Goal: Transaction & Acquisition: Download file/media

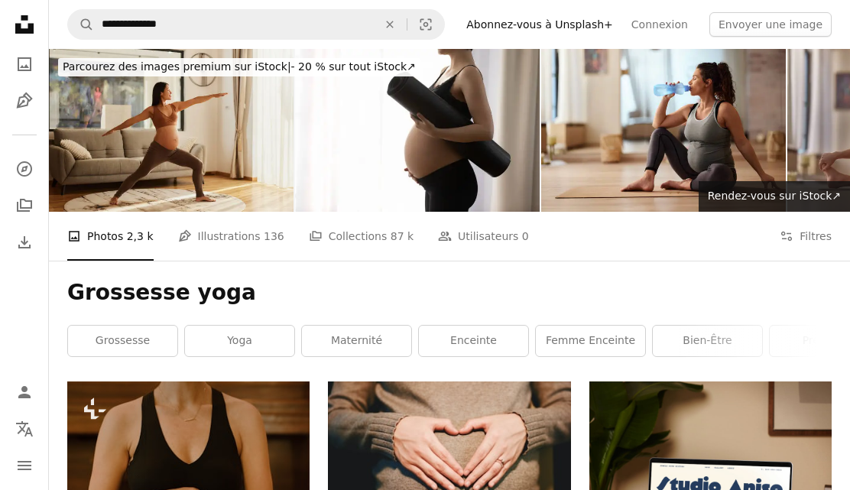
scroll to position [4856, 0]
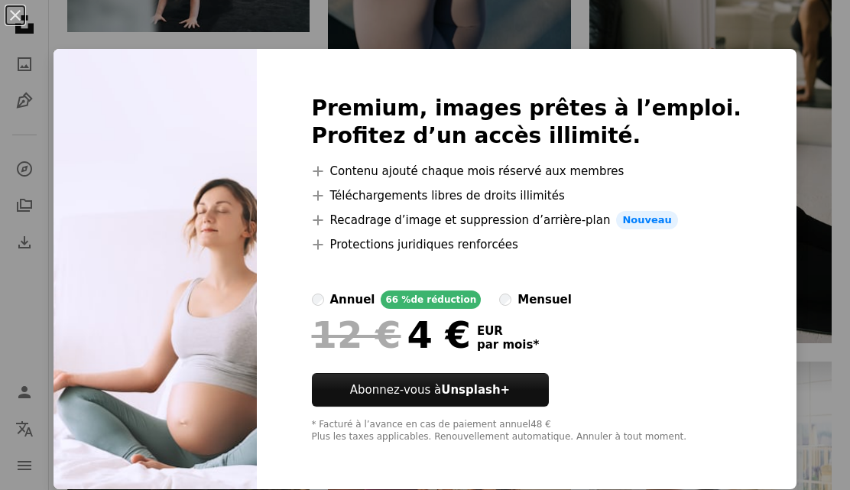
click at [801, 75] on div "An X shape Premium, images prêtes à l’emploi. Profitez d’un accès illimité. A p…" at bounding box center [425, 245] width 850 height 490
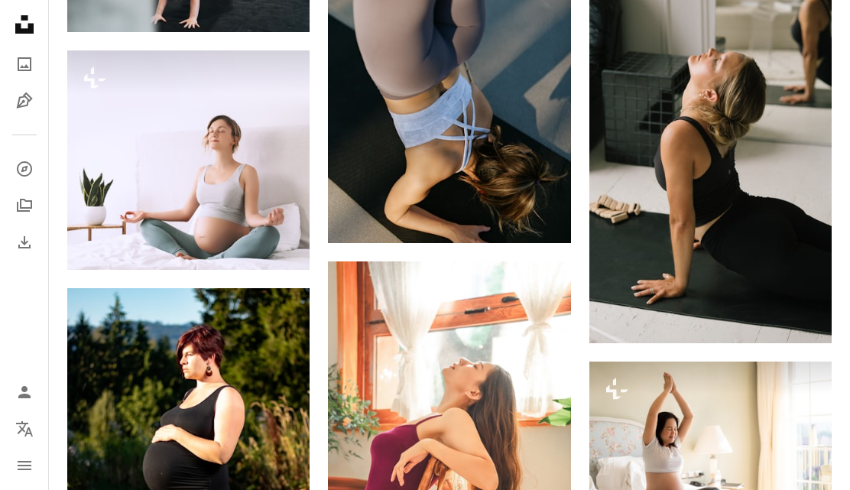
click at [175, 179] on img at bounding box center [188, 159] width 242 height 219
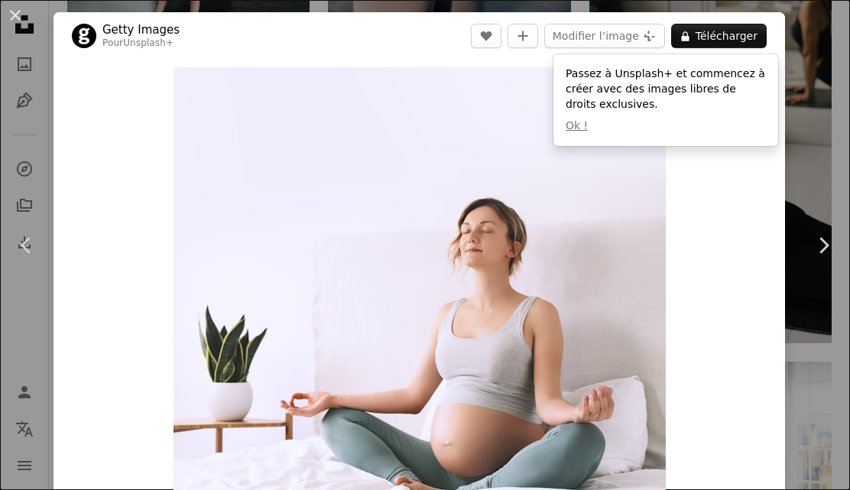
click at [755, 41] on button "A lock Télécharger" at bounding box center [719, 36] width 96 height 24
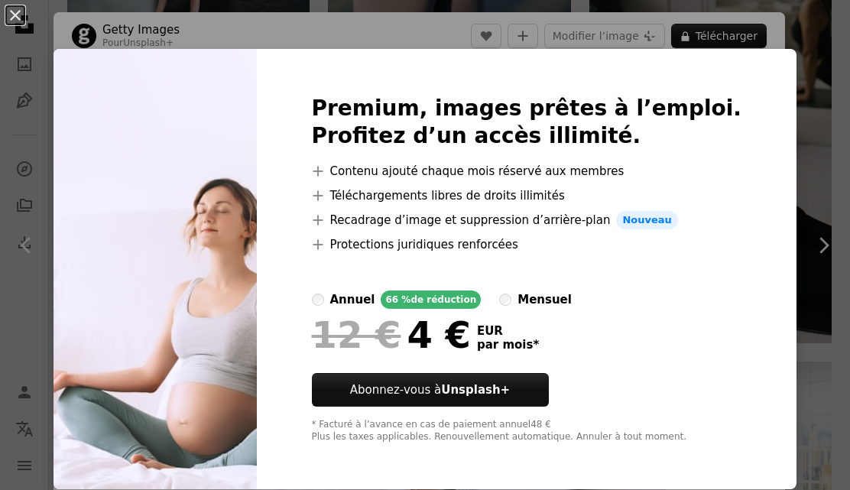
click at [489, 489] on div "An X shape Premium, images prêtes à l’emploi. Profitez d’un accès illimité. A p…" at bounding box center [425, 245] width 850 height 490
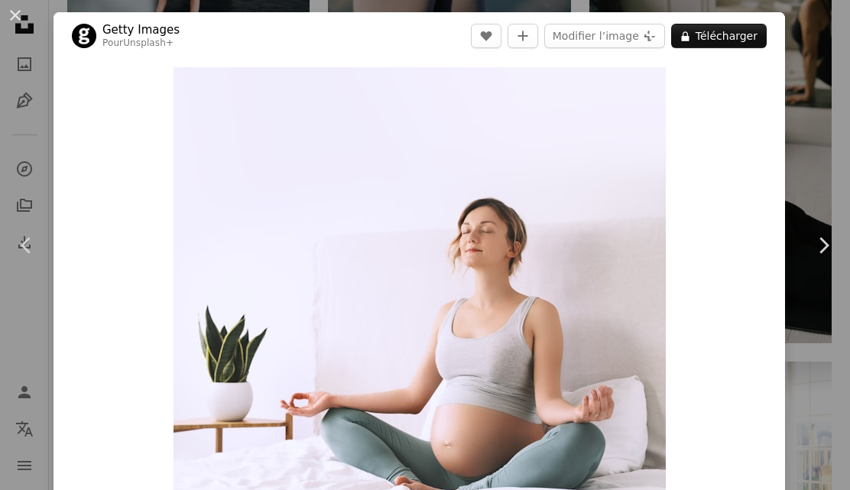
click at [817, 134] on div "An X shape Chevron left Chevron right Getty Images Pour Unsplash+ A heart A plu…" at bounding box center [425, 245] width 850 height 490
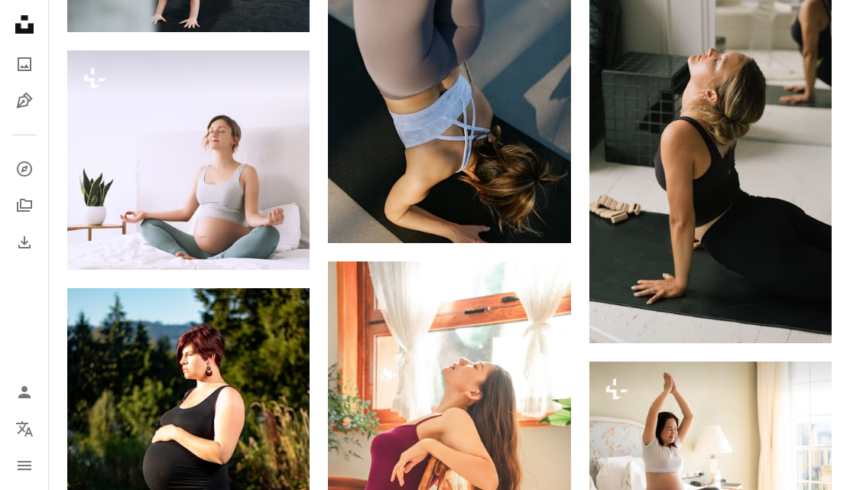
click at [137, 358] on img at bounding box center [188, 470] width 242 height 364
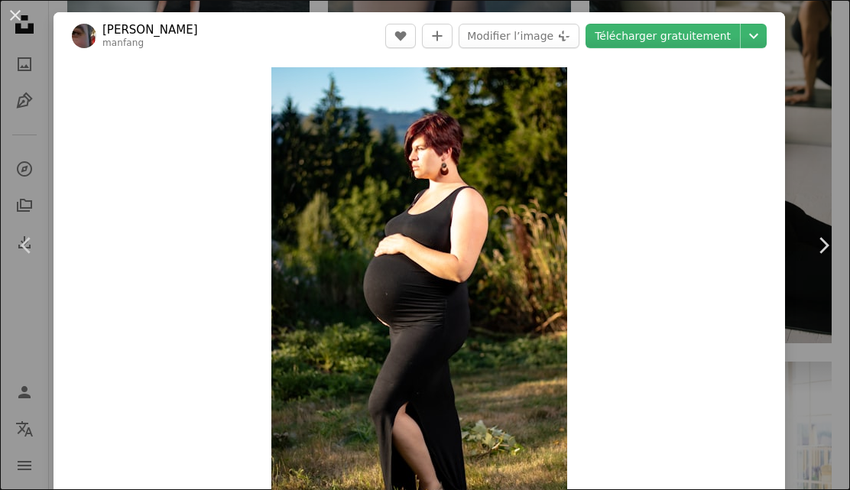
click at [707, 41] on link "Télécharger gratuitement" at bounding box center [663, 36] width 154 height 24
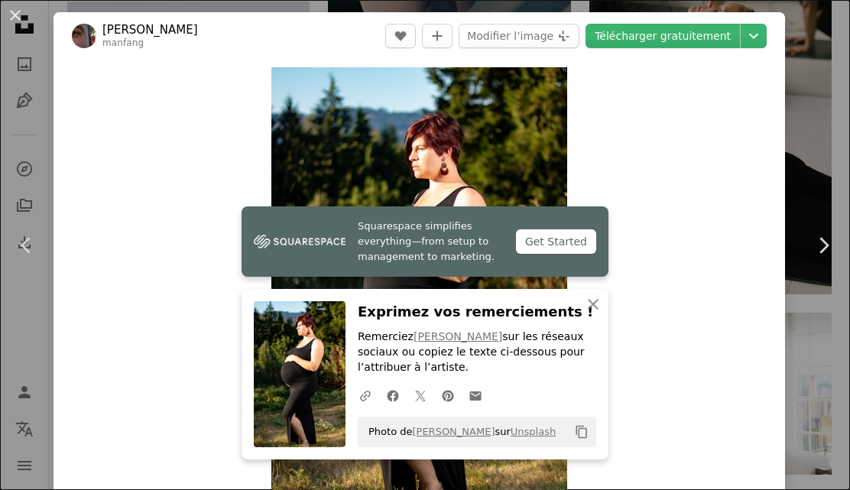
click at [815, 106] on div "An X shape Chevron left Chevron right [PERSON_NAME] manfang A heart A plus sign…" at bounding box center [425, 245] width 850 height 490
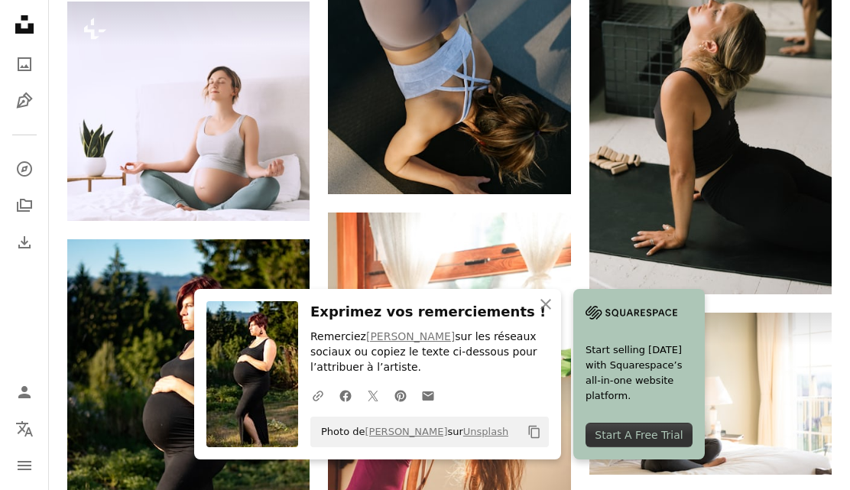
click at [263, 204] on button "A lock Télécharger" at bounding box center [247, 193] width 94 height 24
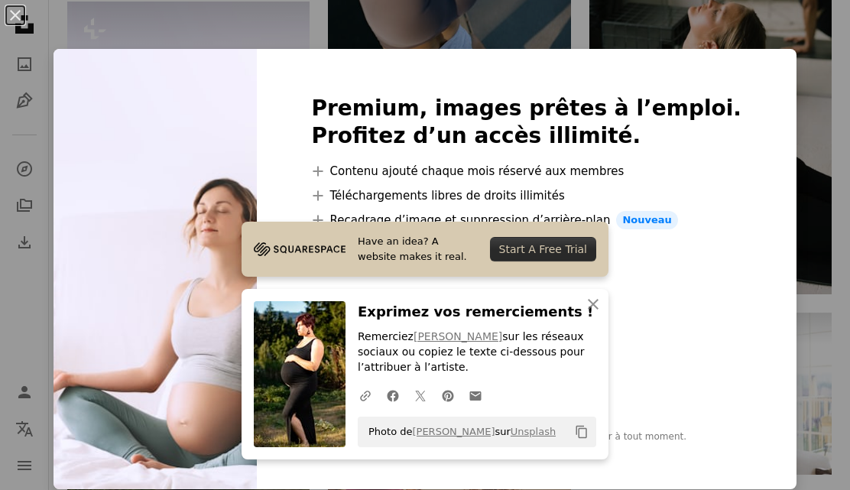
click at [820, 96] on div "An X shape Premium, images prêtes à l’emploi. Profitez d’un accès illimité. A p…" at bounding box center [425, 245] width 850 height 490
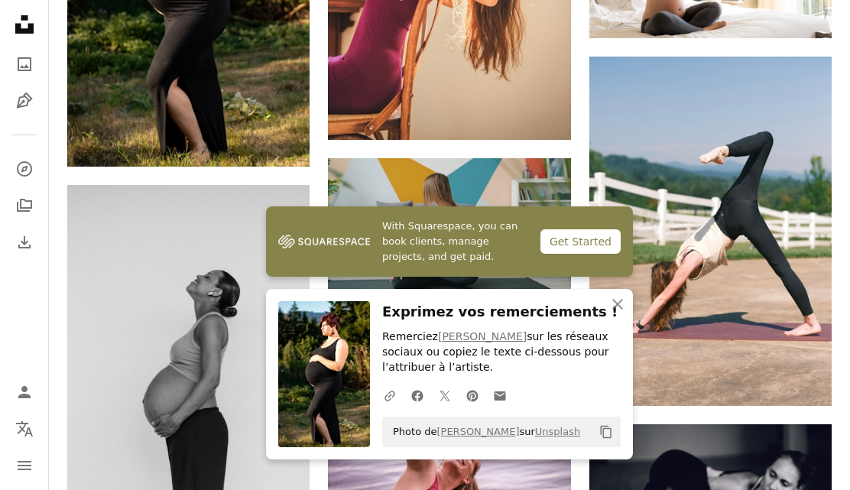
scroll to position [5349, 0]
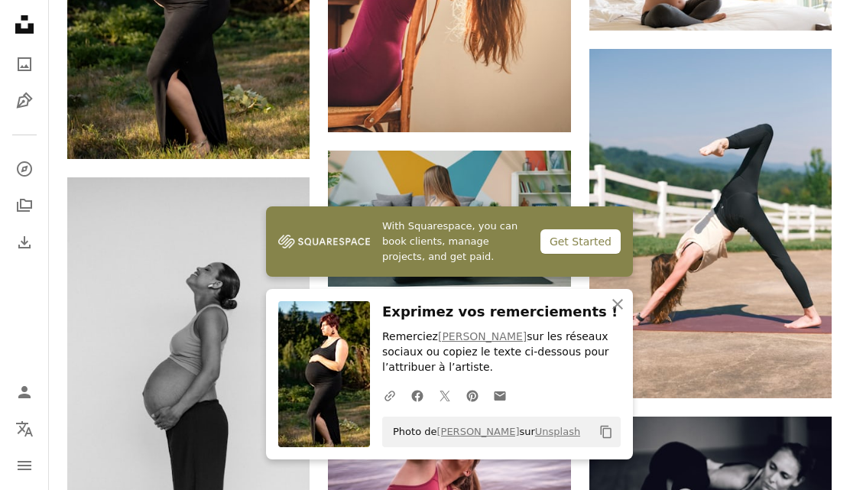
click at [622, 313] on icon "An X shape" at bounding box center [618, 304] width 18 height 18
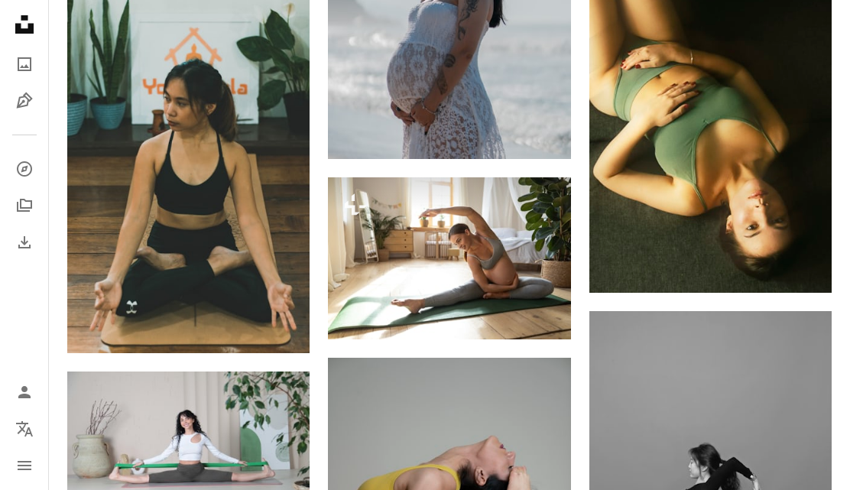
scroll to position [0, 0]
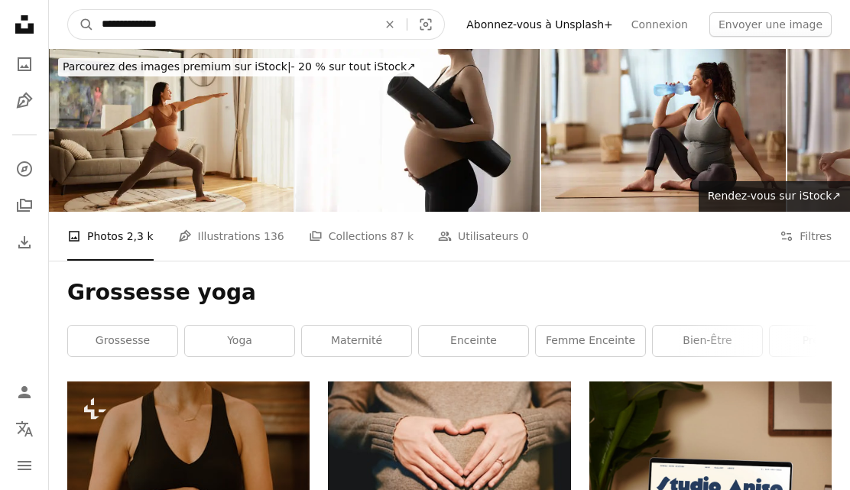
click at [229, 23] on input "**********" at bounding box center [233, 24] width 279 height 29
type input "**********"
click at [81, 24] on button "A magnifying glass" at bounding box center [81, 24] width 26 height 29
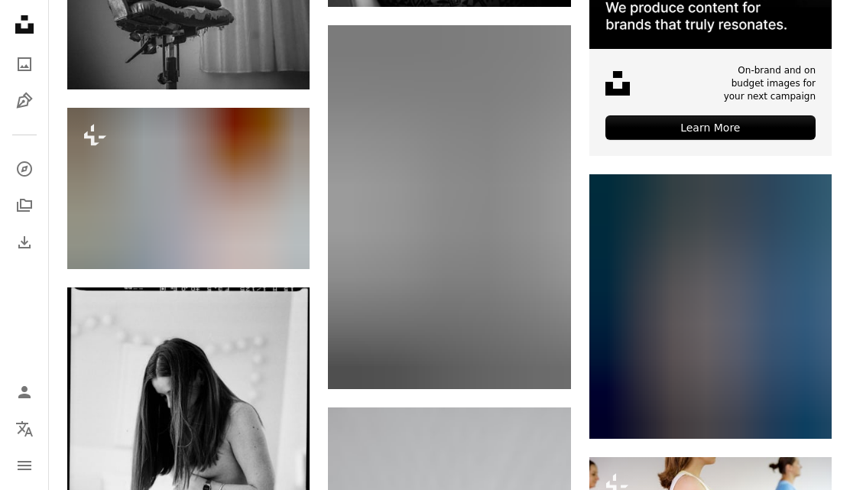
scroll to position [4901, 0]
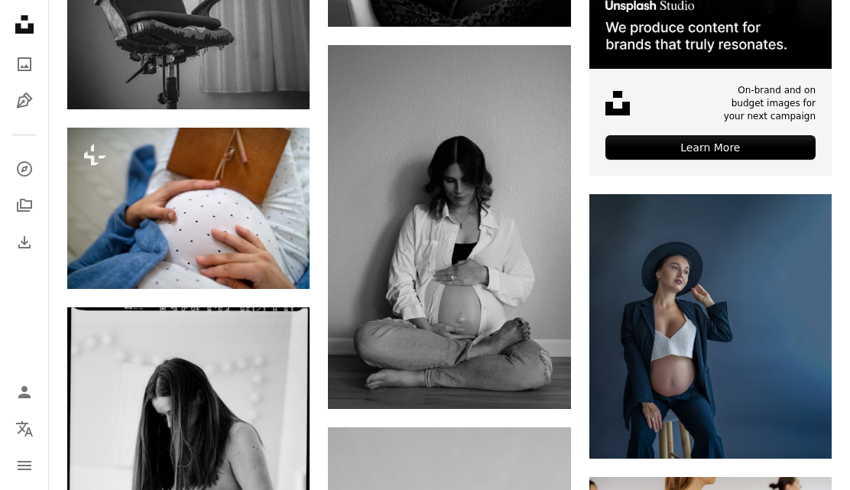
click at [538, 375] on icon "Arrow pointing down" at bounding box center [540, 381] width 12 height 18
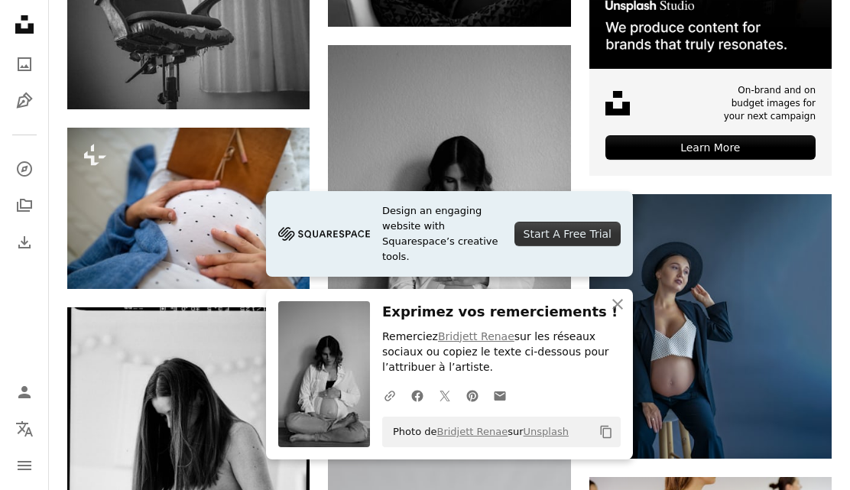
click at [622, 313] on icon "An X shape" at bounding box center [618, 304] width 18 height 18
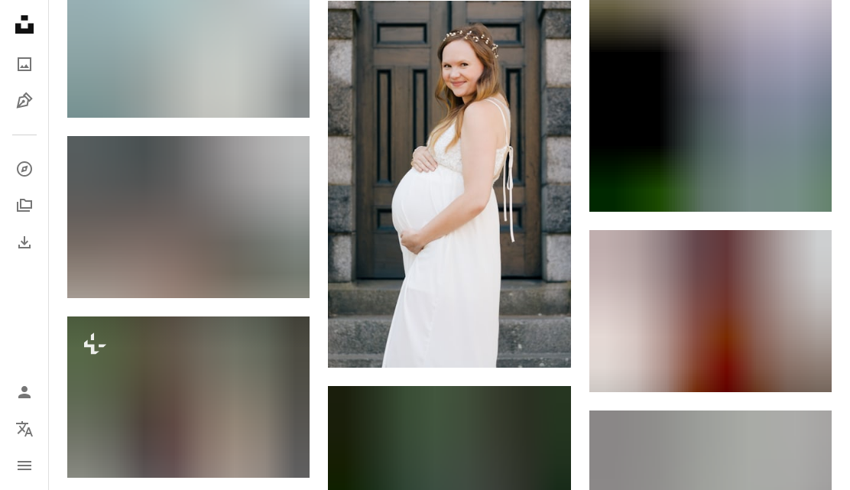
scroll to position [32098, 0]
